Goal: Task Accomplishment & Management: Use online tool/utility

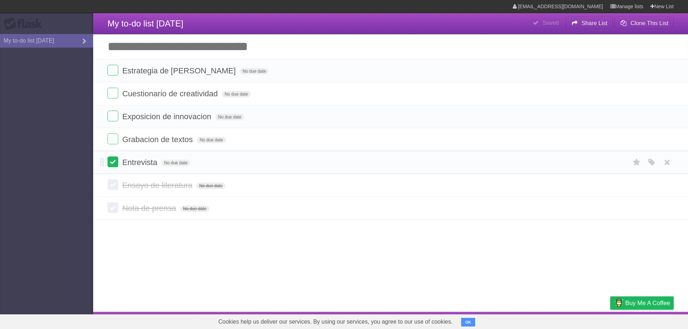
click at [116, 166] on label at bounding box center [113, 162] width 11 height 11
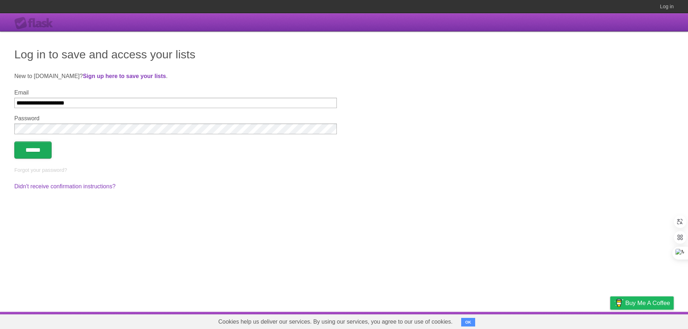
click at [45, 157] on input "******" at bounding box center [32, 150] width 37 height 17
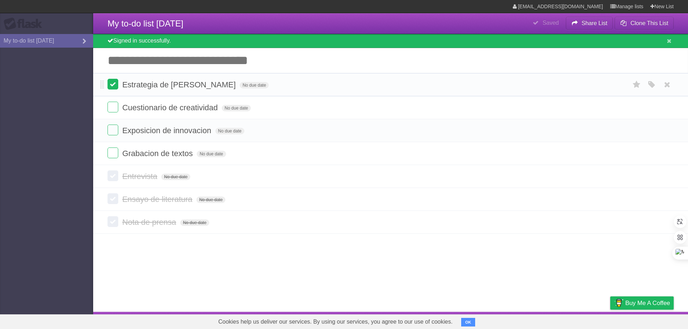
click at [110, 81] on label at bounding box center [113, 84] width 11 height 11
